Goal: Check status: Check status

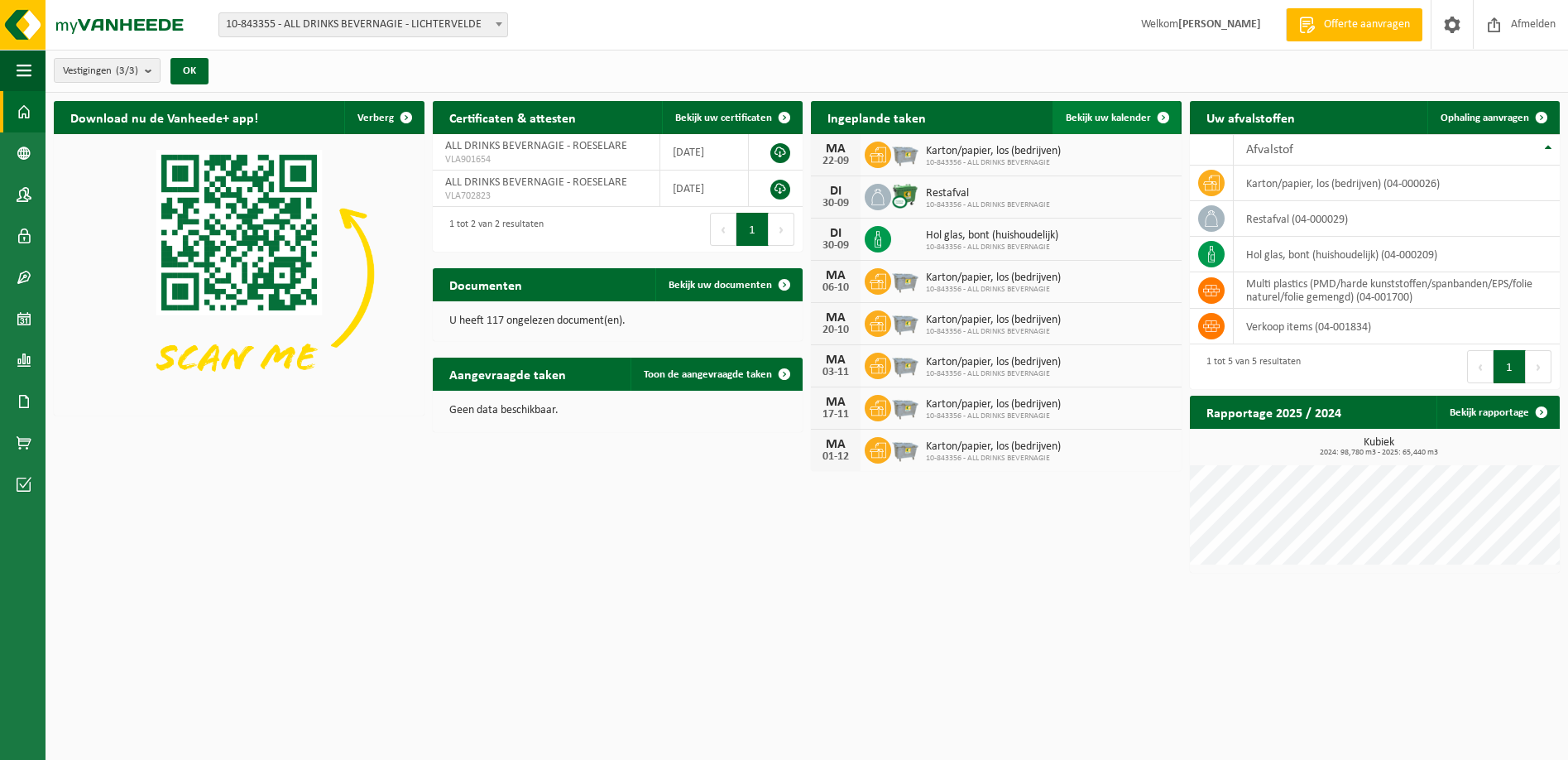
click at [1110, 109] on link "Bekijk uw kalender" at bounding box center [1115, 117] width 127 height 33
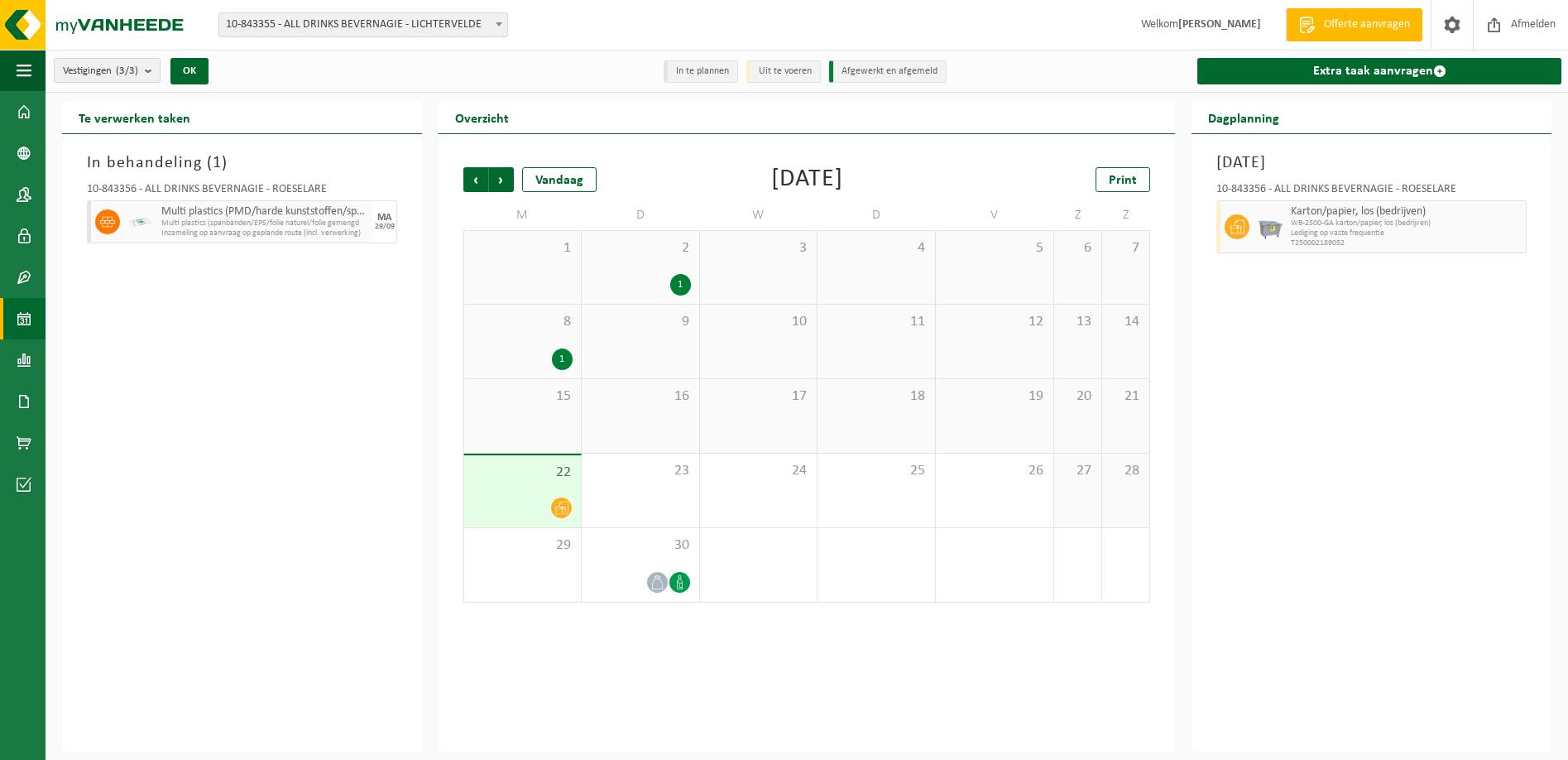
click at [531, 490] on div "22" at bounding box center [522, 491] width 117 height 72
click at [677, 566] on div "30" at bounding box center [640, 564] width 117 height 74
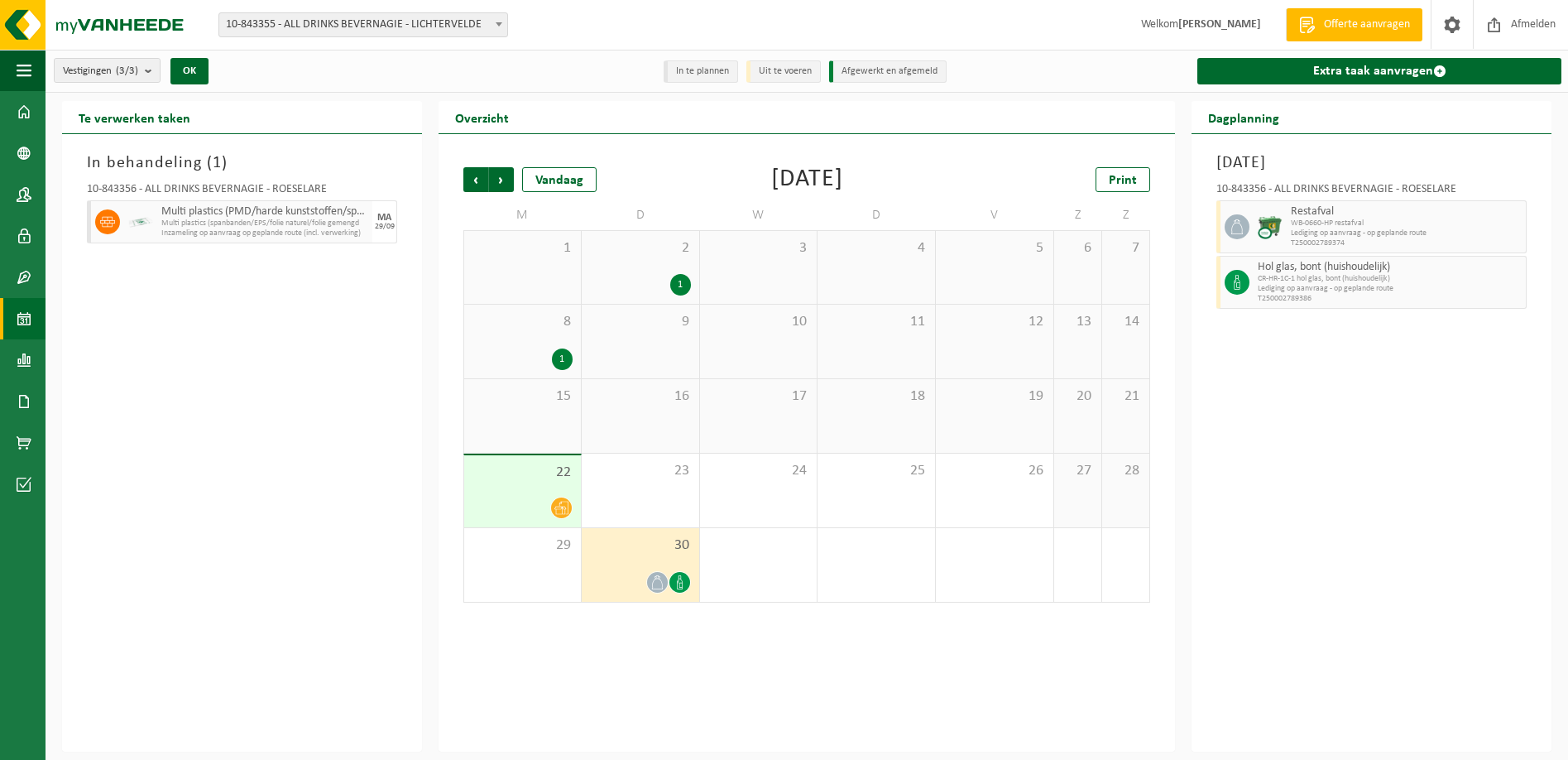
click at [1388, 454] on div "[DATE] 10-843356 - ALL DRINKS BEVERNAGIE - ROESELARE Restafval WB-0660-HP resta…" at bounding box center [1371, 442] width 360 height 618
